Goal: Task Accomplishment & Management: Use online tool/utility

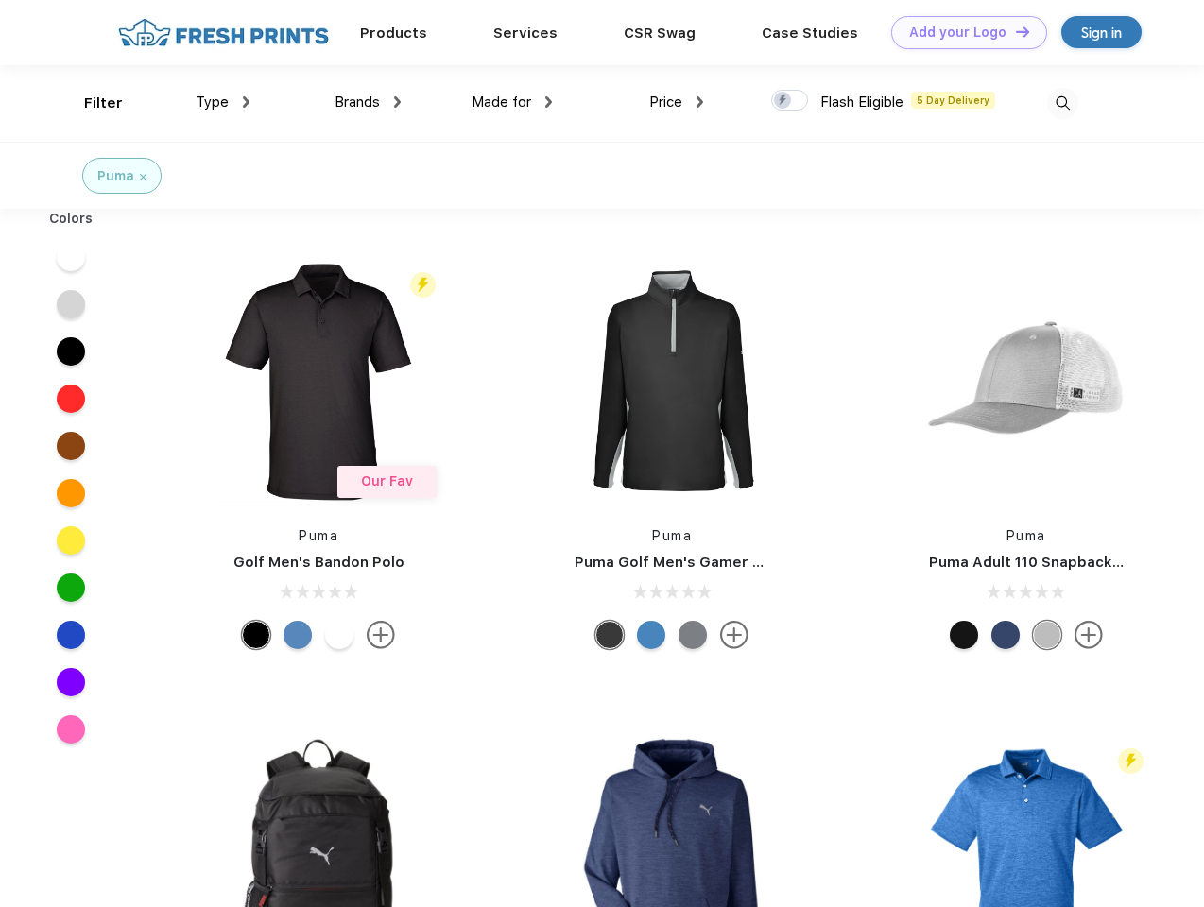
click at [962, 32] on link "Add your Logo Design Tool" at bounding box center [969, 32] width 156 height 33
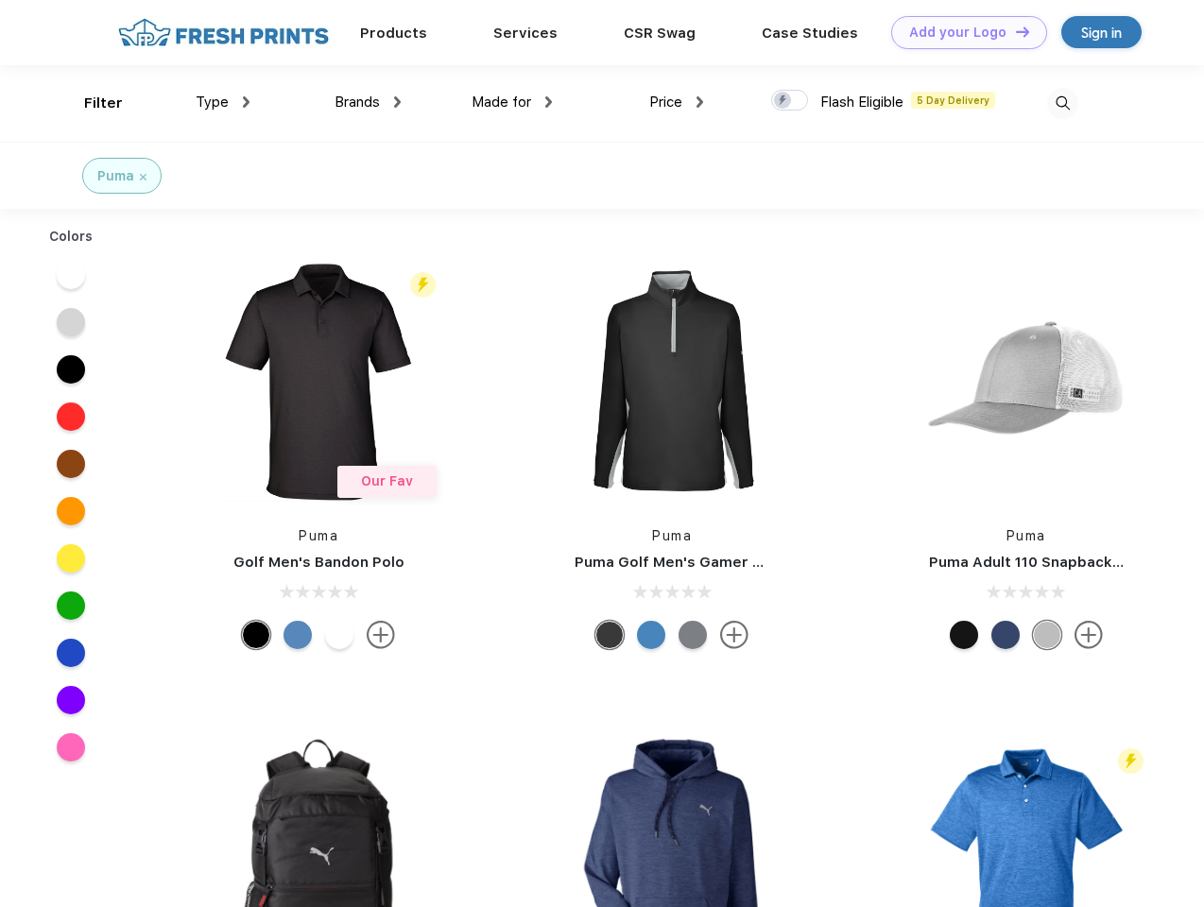
click at [0, 0] on div "Design Tool" at bounding box center [0, 0] width 0 height 0
click at [1014, 31] on link "Add your Logo Design Tool" at bounding box center [969, 32] width 156 height 33
click at [91, 103] on div "Filter" at bounding box center [103, 104] width 39 height 22
click at [223, 102] on span "Type" at bounding box center [212, 102] width 33 height 17
click at [367, 102] on span "Brands" at bounding box center [356, 102] width 45 height 17
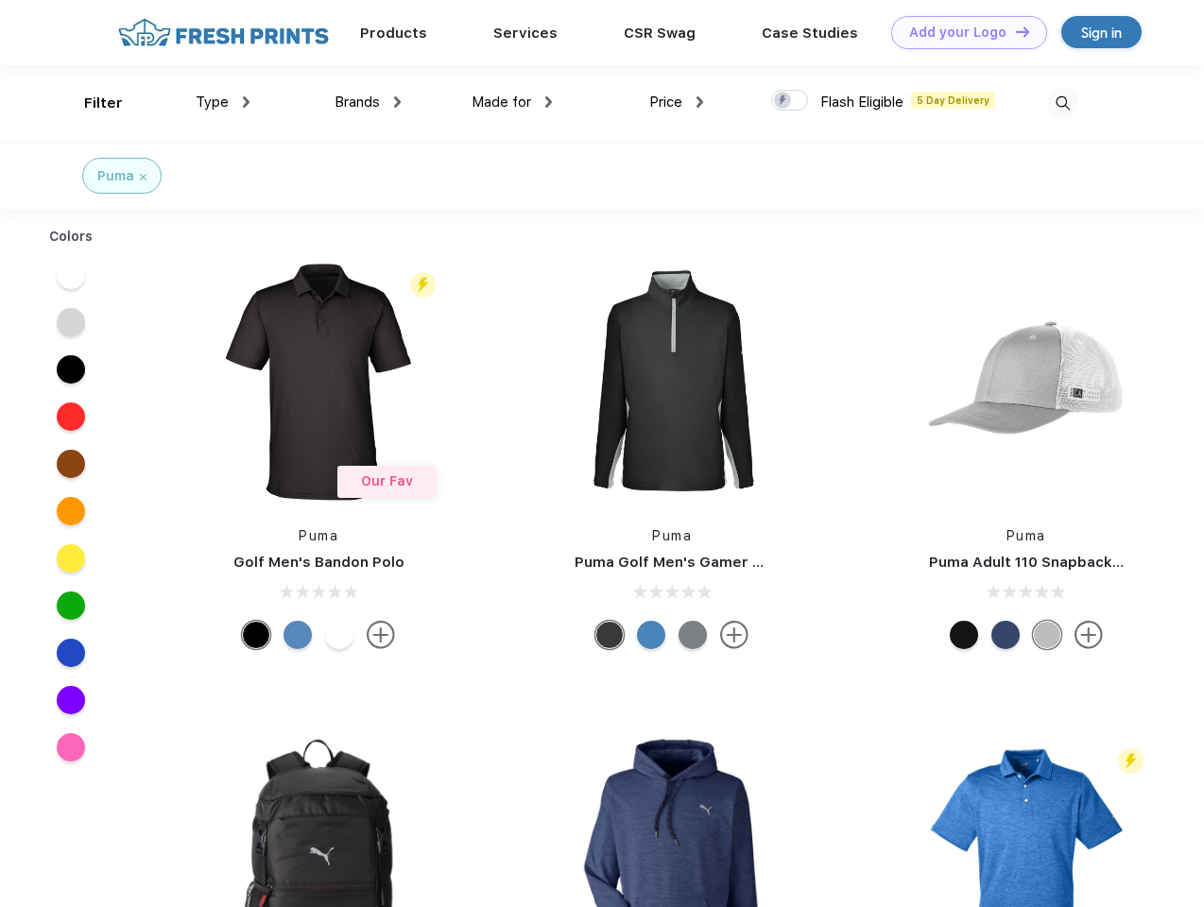
click at [512, 102] on span "Made for" at bounding box center [501, 102] width 60 height 17
click at [676, 102] on span "Price" at bounding box center [665, 102] width 33 height 17
click at [790, 101] on div at bounding box center [789, 100] width 37 height 21
click at [783, 101] on input "checkbox" at bounding box center [777, 95] width 12 height 12
click at [1062, 103] on img at bounding box center [1062, 103] width 31 height 31
